Goal: Task Accomplishment & Management: Manage account settings

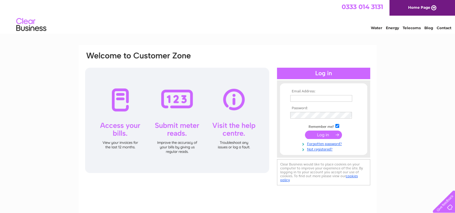
type input "[PERSON_NAME][EMAIL_ADDRESS][DOMAIN_NAME]"
click at [326, 135] on input "submit" at bounding box center [323, 135] width 37 height 8
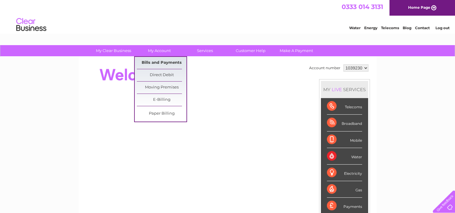
click at [156, 61] on link "Bills and Payments" at bounding box center [162, 63] width 50 height 12
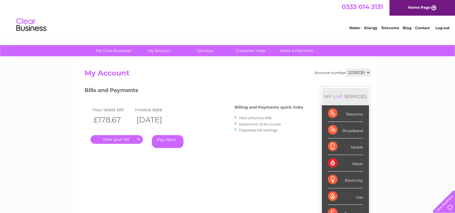
click at [110, 138] on link "." at bounding box center [117, 139] width 52 height 9
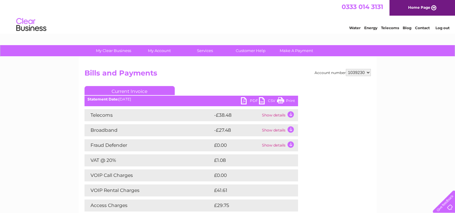
click at [247, 100] on link "PDF" at bounding box center [250, 101] width 18 height 9
